Goal: Transaction & Acquisition: Subscribe to service/newsletter

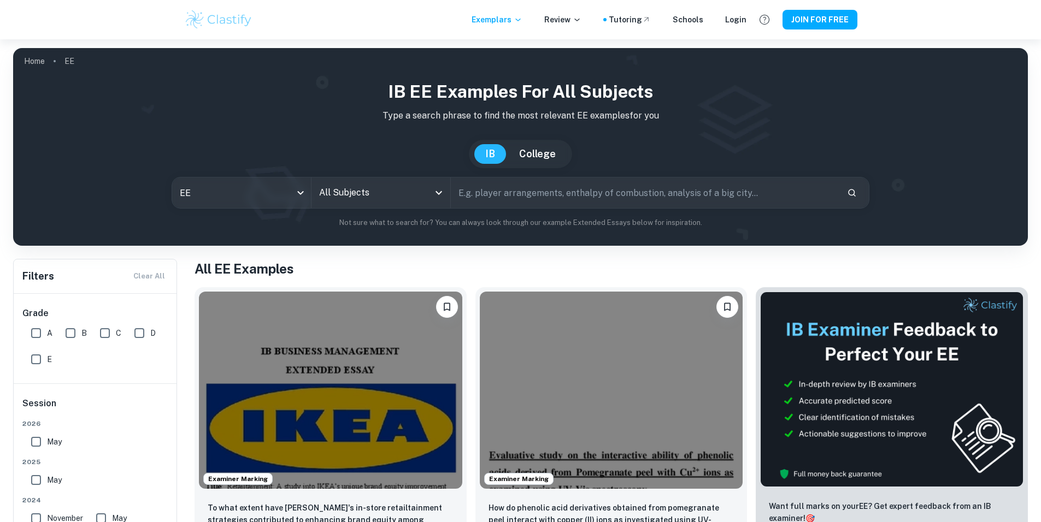
click at [492, 198] on input "text" at bounding box center [644, 193] width 387 height 31
click at [408, 195] on input "All Subjects" at bounding box center [372, 193] width 113 height 21
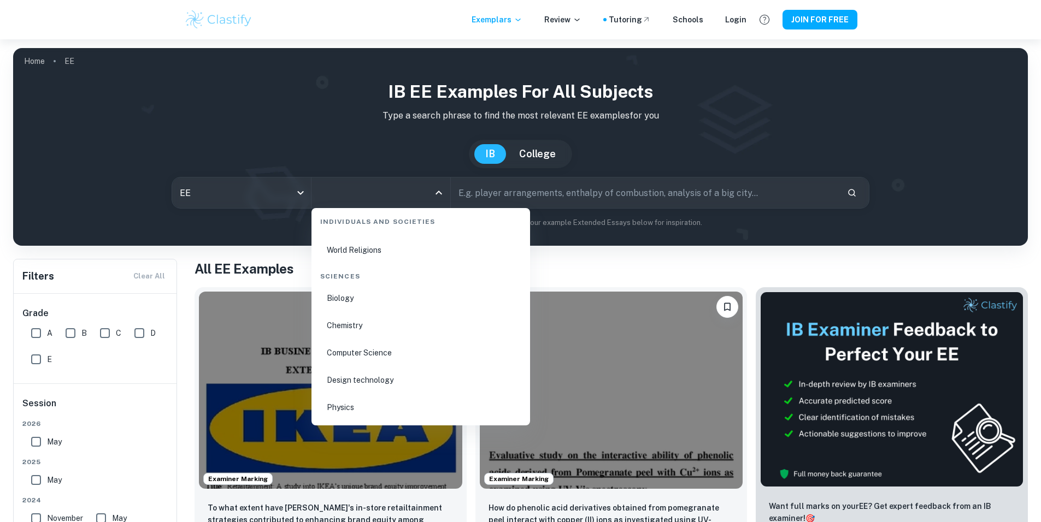
scroll to position [1576, 0]
click at [347, 406] on li "Physics" at bounding box center [421, 401] width 210 height 25
type input "Physics"
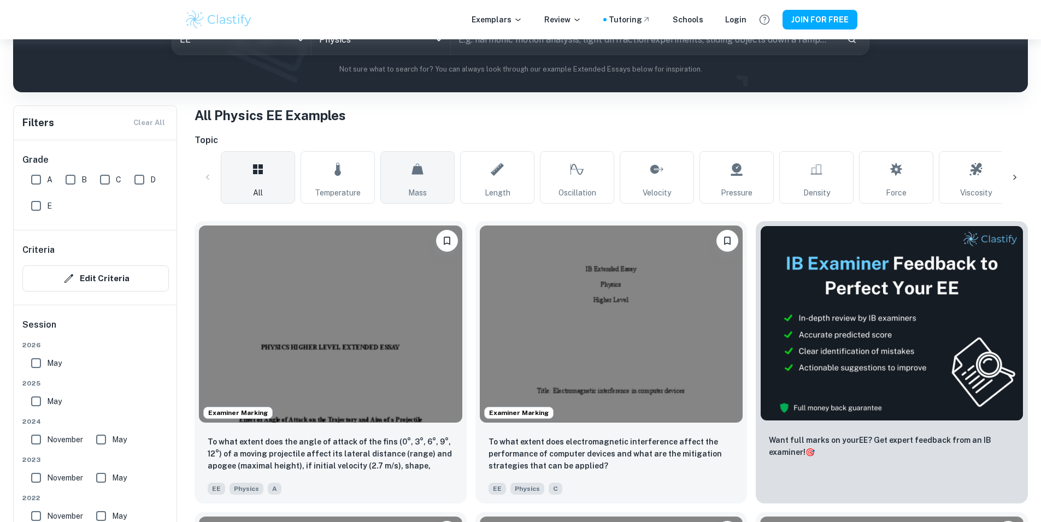
scroll to position [131, 0]
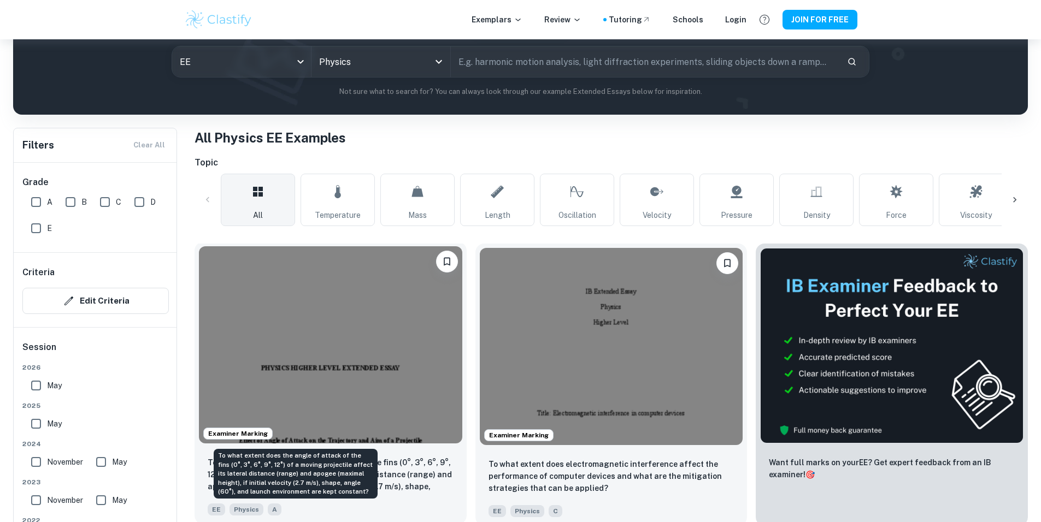
drag, startPoint x: 318, startPoint y: 416, endPoint x: 358, endPoint y: 283, distance: 139.9
click at [358, 283] on div "Examiner Marking To what extent does the angle of attack of the fins (0°, 3°, 6…" at bounding box center [331, 383] width 272 height 283
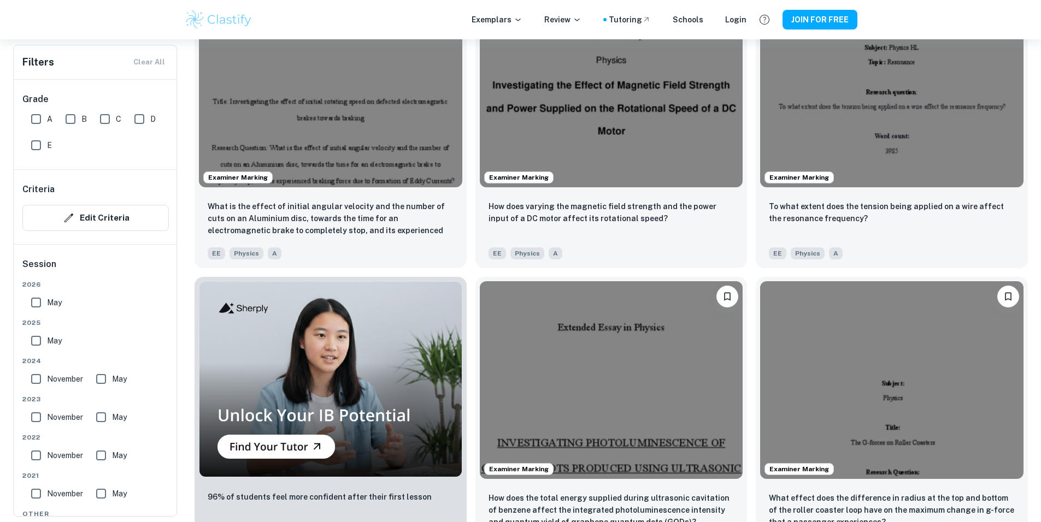
scroll to position [656, 0]
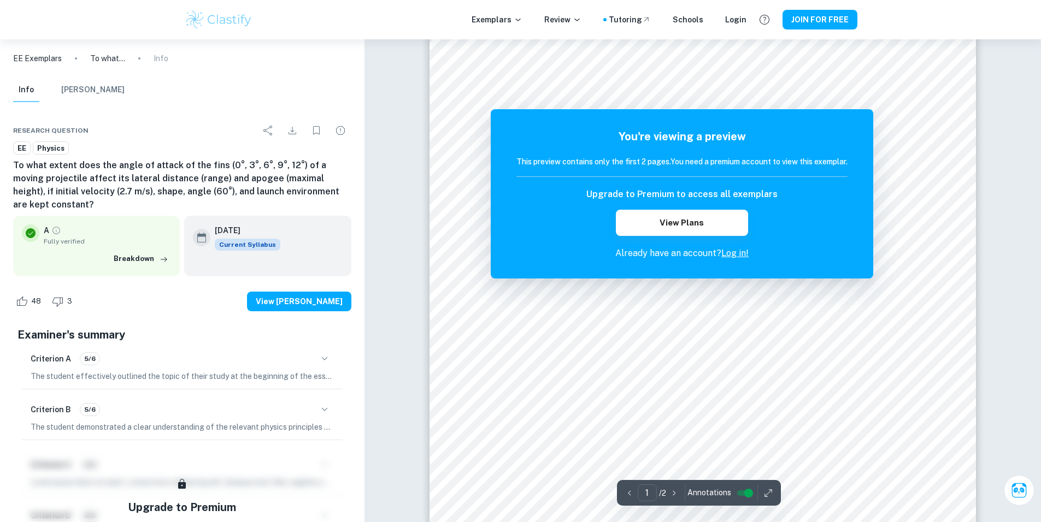
scroll to position [197, 0]
click at [721, 225] on button "View Plans" at bounding box center [682, 223] width 132 height 26
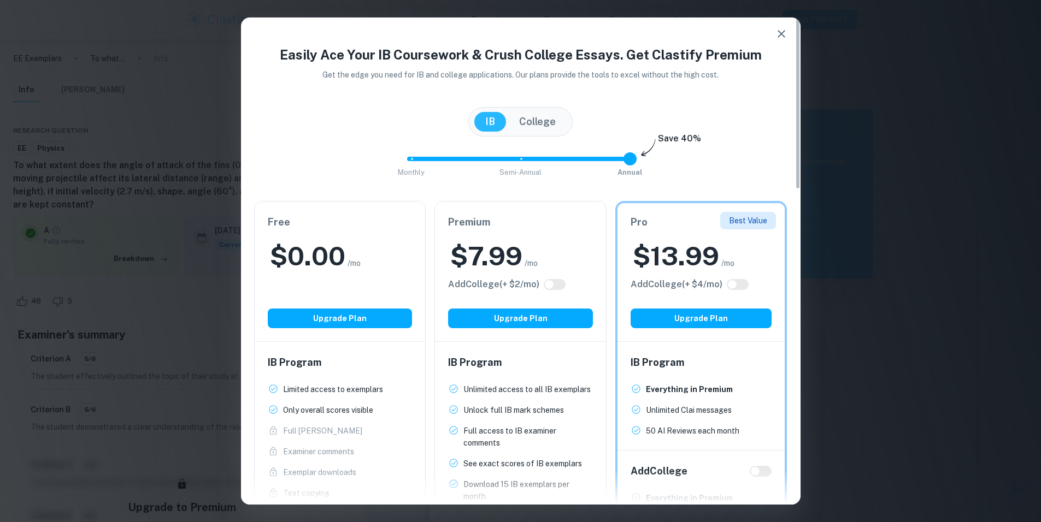
click at [373, 249] on div "$ 0.00 /mo" at bounding box center [340, 256] width 145 height 35
click at [325, 261] on h2 "$ 0.00" at bounding box center [307, 256] width 75 height 35
drag, startPoint x: 631, startPoint y: 161, endPoint x: 565, endPoint y: 161, distance: 66.1
click at [565, 161] on span "Monthly Semi-Annual Annual" at bounding box center [521, 159] width 219 height 19
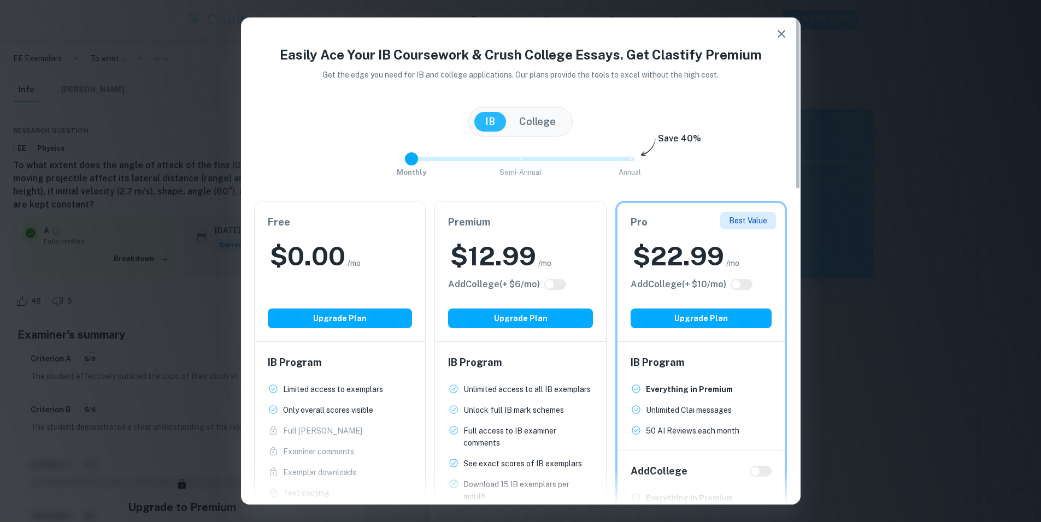
type input "2"
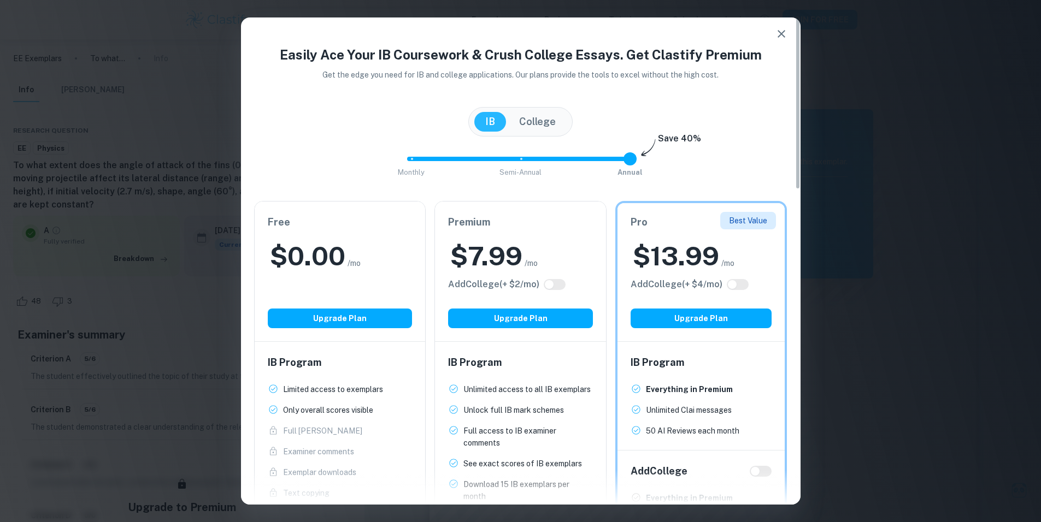
drag, startPoint x: 517, startPoint y: 157, endPoint x: 697, endPoint y: 177, distance: 180.9
click at [697, 177] on div "Monthly Semi-Annual Annual Save 40%" at bounding box center [520, 165] width 533 height 30
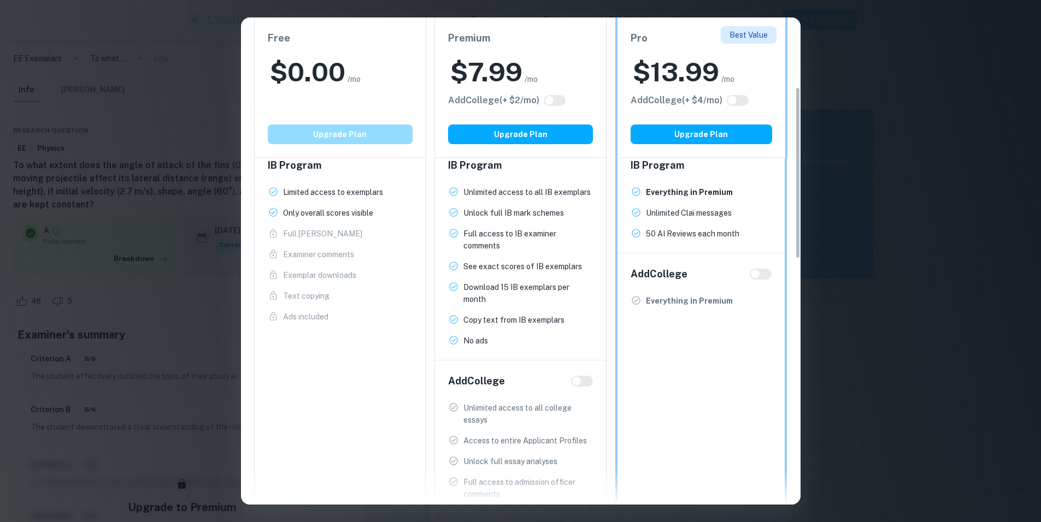
click at [348, 133] on button "Upgrade Plan" at bounding box center [340, 135] width 145 height 20
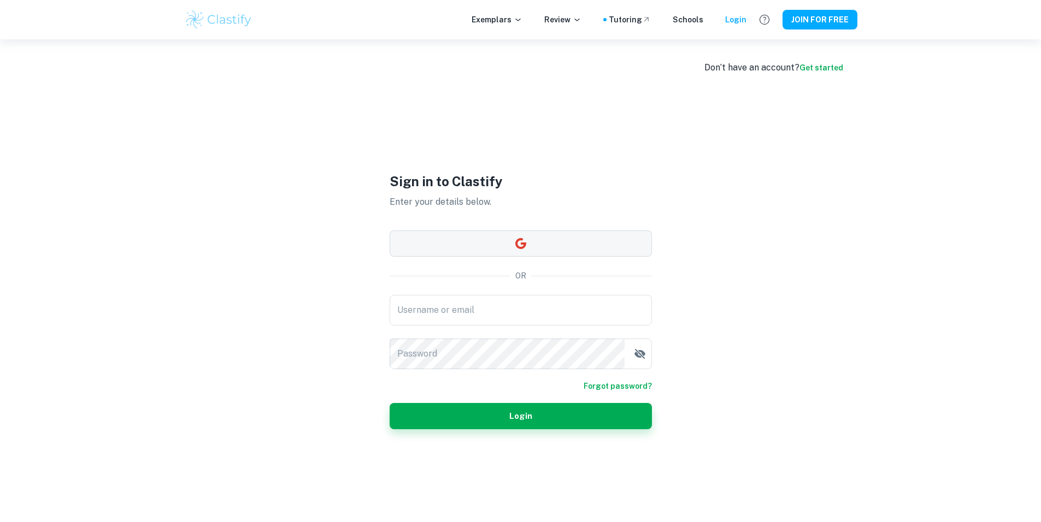
click at [547, 245] on button "button" at bounding box center [521, 244] width 262 height 26
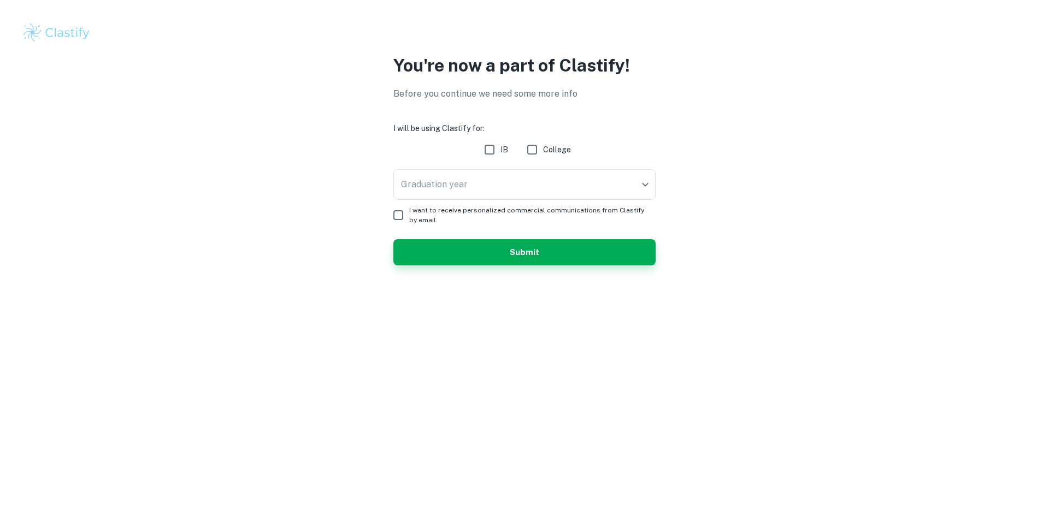
click at [487, 147] on input "IB" at bounding box center [490, 150] width 22 height 22
checkbox input "true"
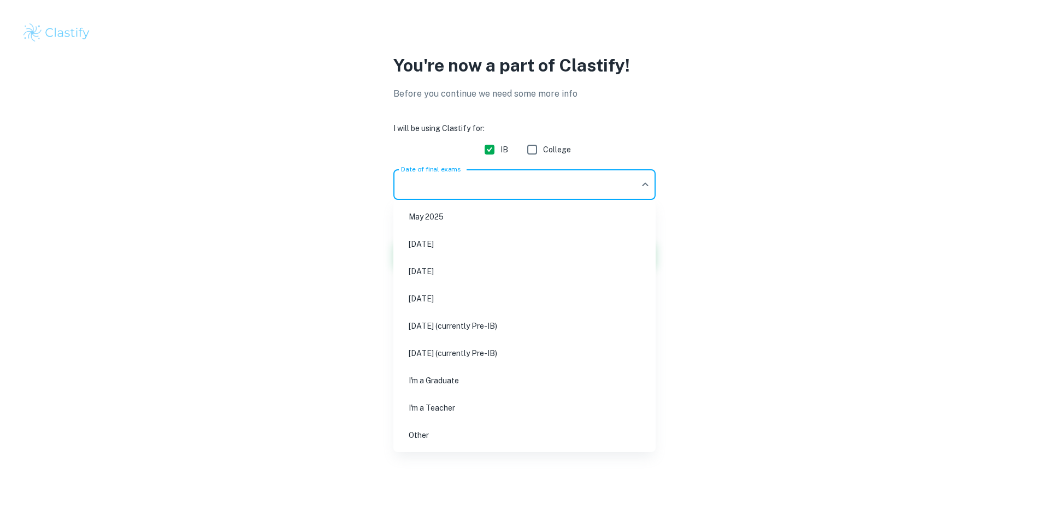
click at [519, 174] on body "We value your privacy We use cookies to enhance your browsing experience, serve…" at bounding box center [524, 261] width 1049 height 522
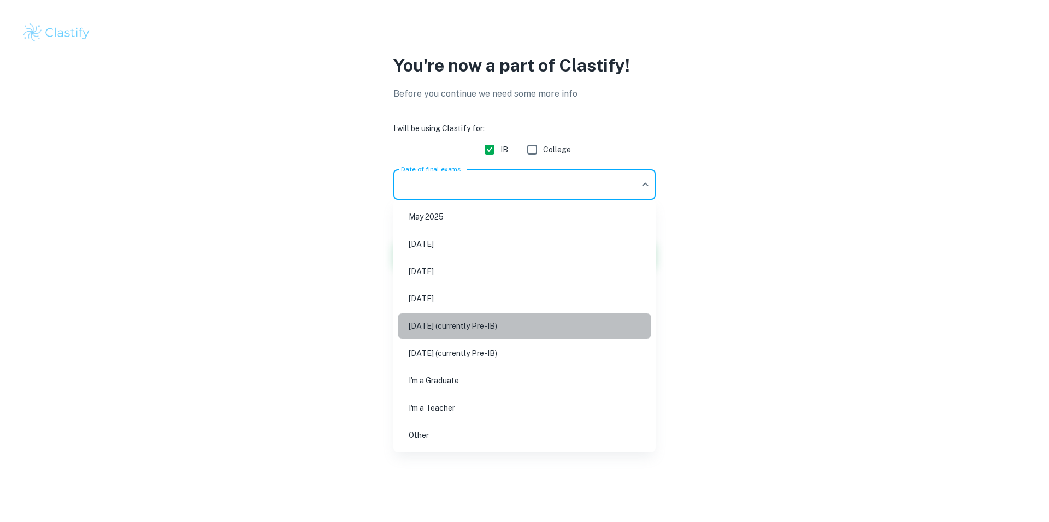
click at [441, 329] on li "May 2027 (currently Pre-IB)" at bounding box center [525, 326] width 254 height 25
type input "M27"
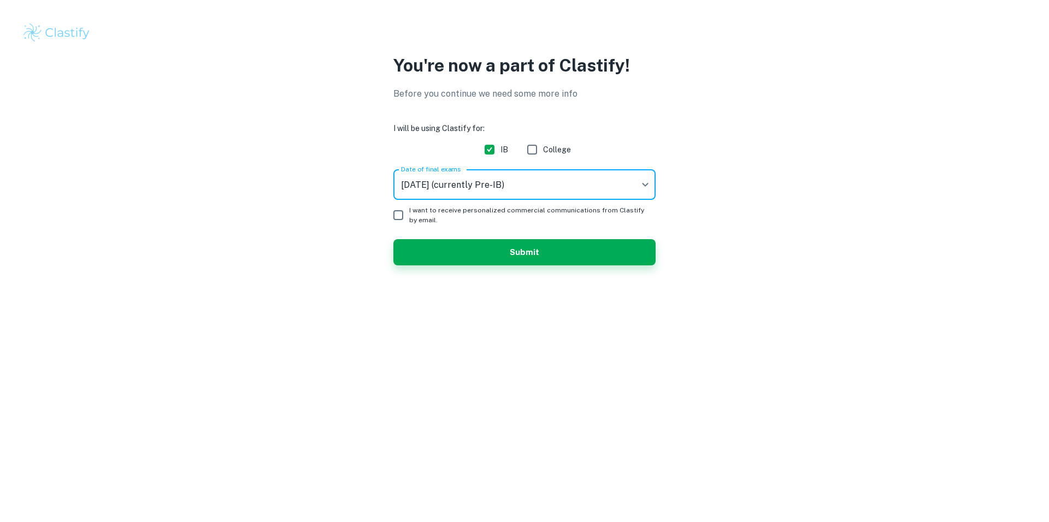
click at [395, 212] on input "I want to receive personalized commercial communications from Clastify by email." at bounding box center [398, 215] width 22 height 22
click at [400, 215] on input "I want to receive personalized commercial communications from Clastify by email." at bounding box center [398, 215] width 22 height 22
checkbox input "false"
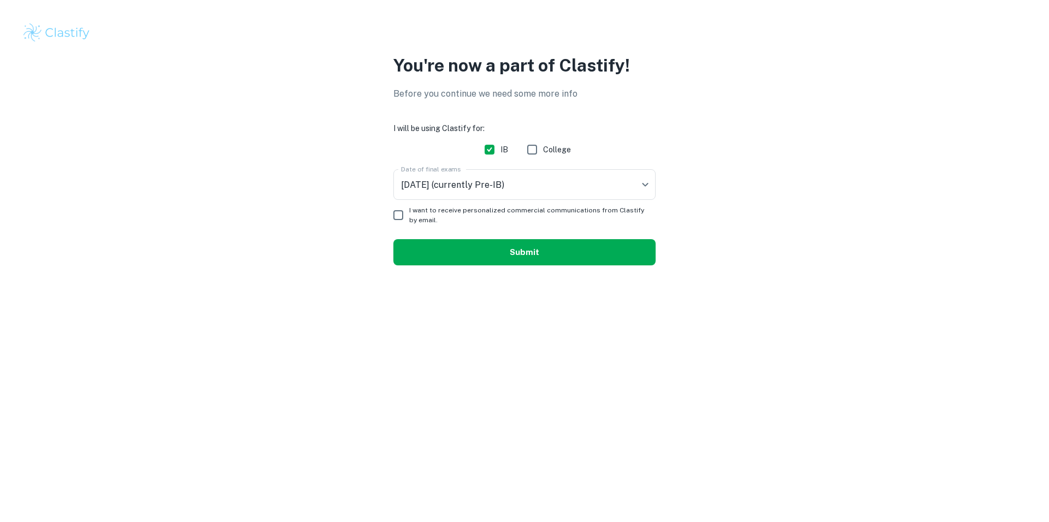
click at [445, 252] on button "Submit" at bounding box center [525, 252] width 262 height 26
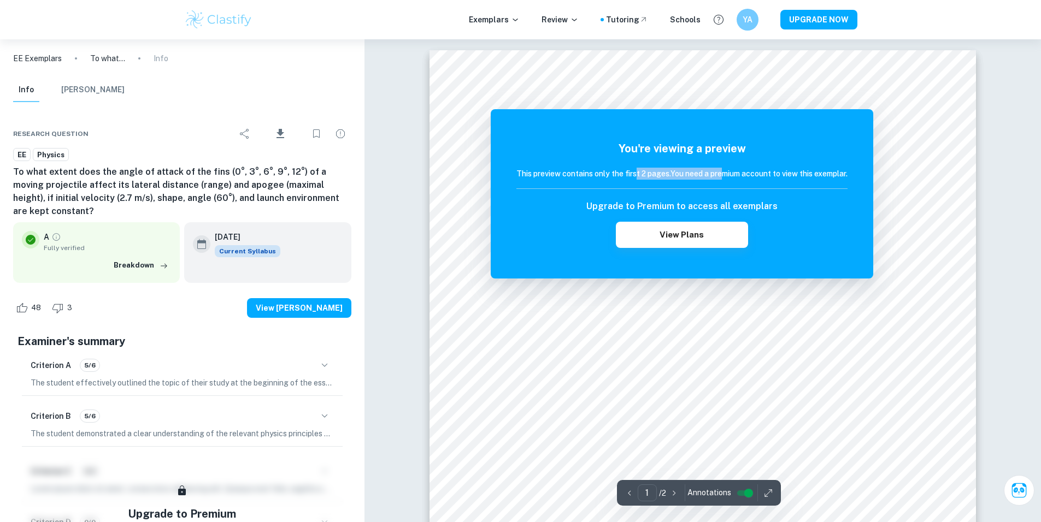
drag, startPoint x: 634, startPoint y: 175, endPoint x: 723, endPoint y: 173, distance: 88.6
click at [723, 173] on h6 "This preview contains only the first 2 pages. You need a premium account to vie…" at bounding box center [681, 174] width 331 height 12
